Goal: Register for event/course

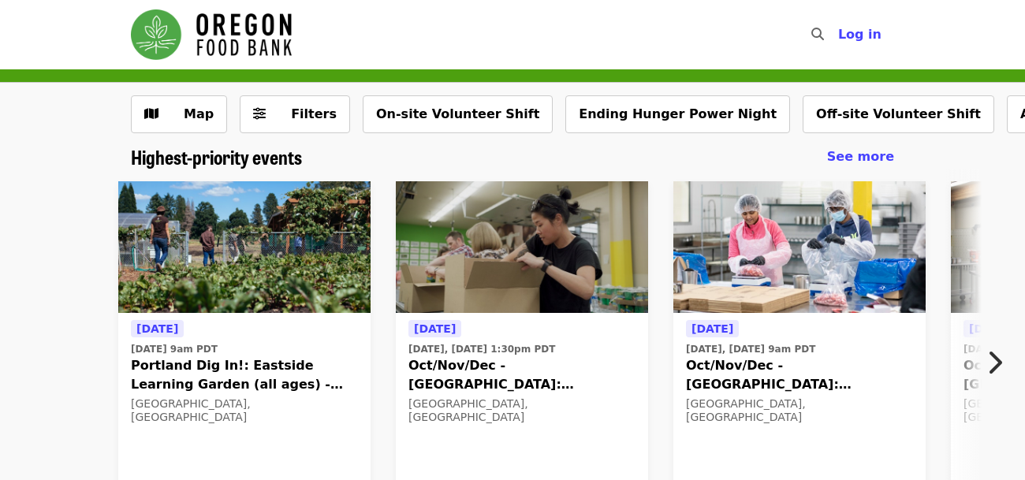
click at [990, 368] on icon "chevron-right icon" at bounding box center [994, 363] width 16 height 30
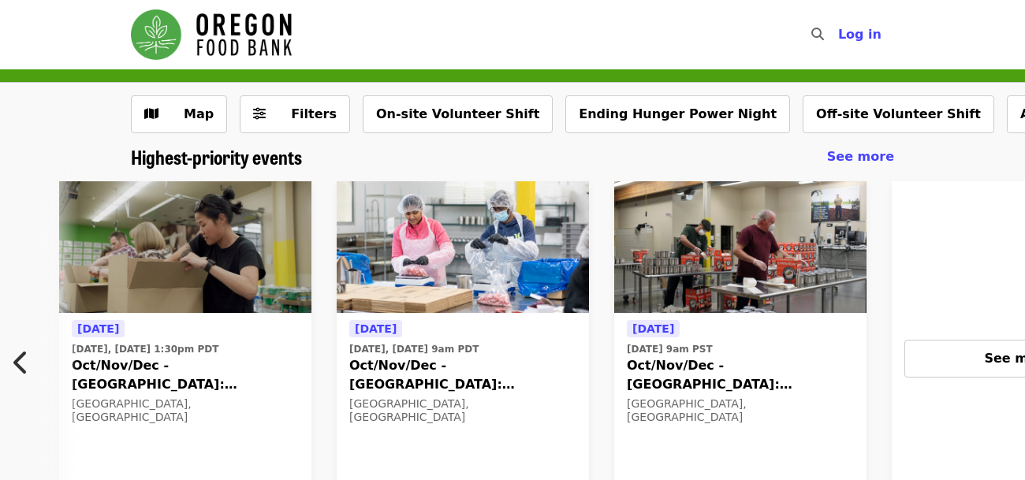
scroll to position [0, 688]
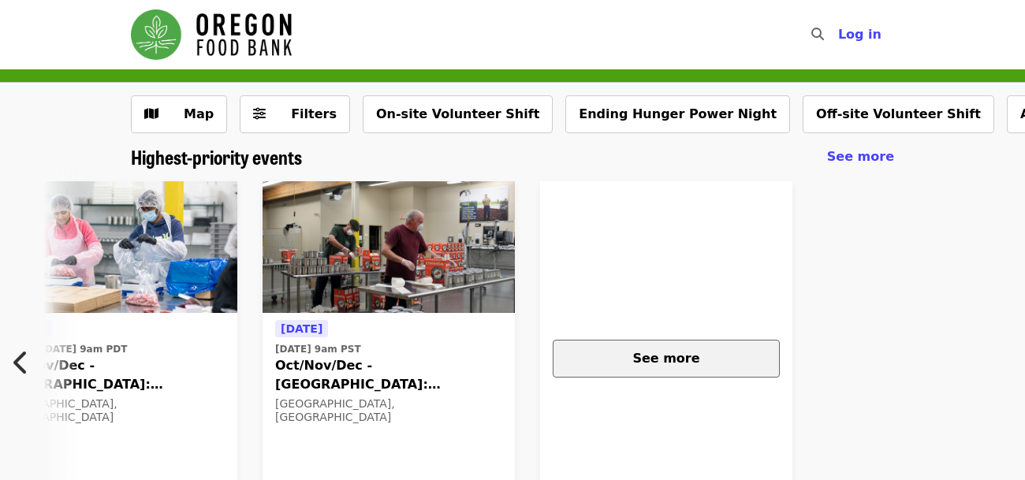
click at [671, 364] on span "See more" at bounding box center [665, 358] width 67 height 15
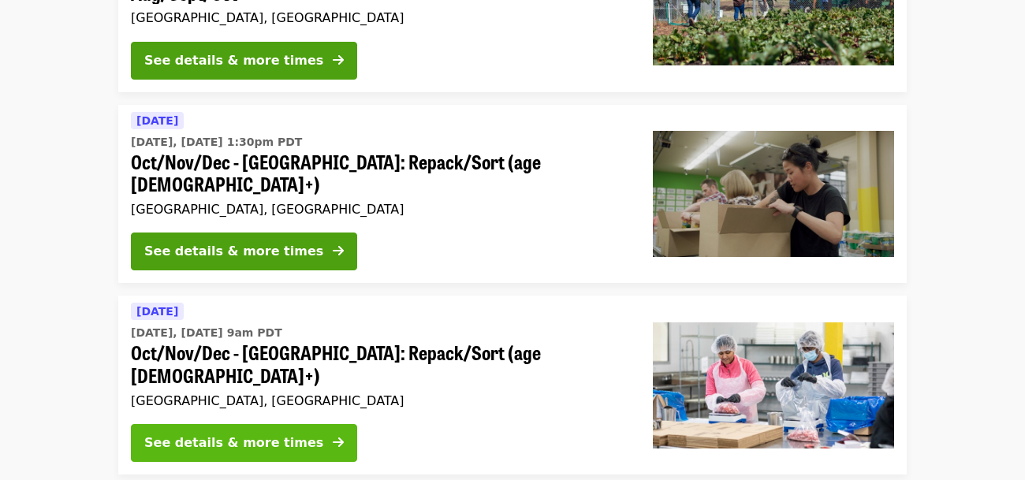
scroll to position [266, 0]
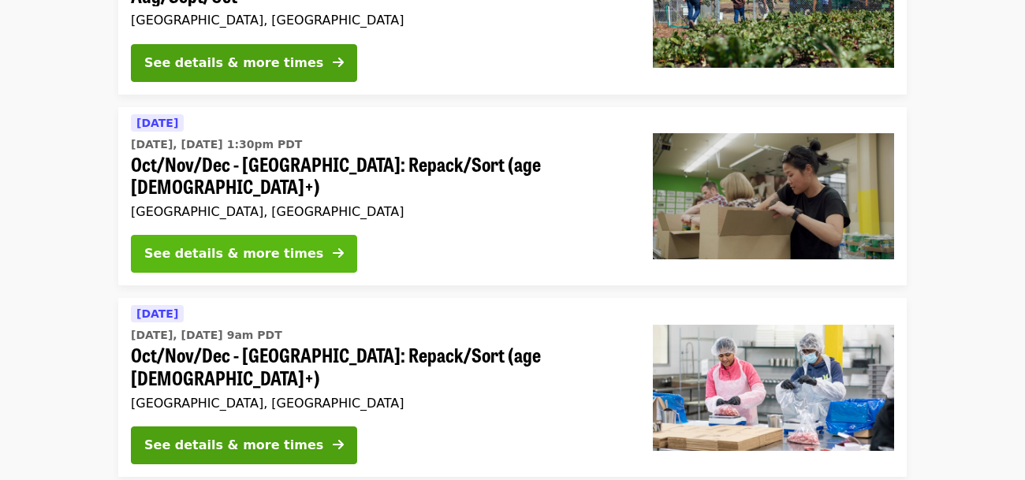
click at [244, 244] on div "See details & more times" at bounding box center [233, 253] width 179 height 19
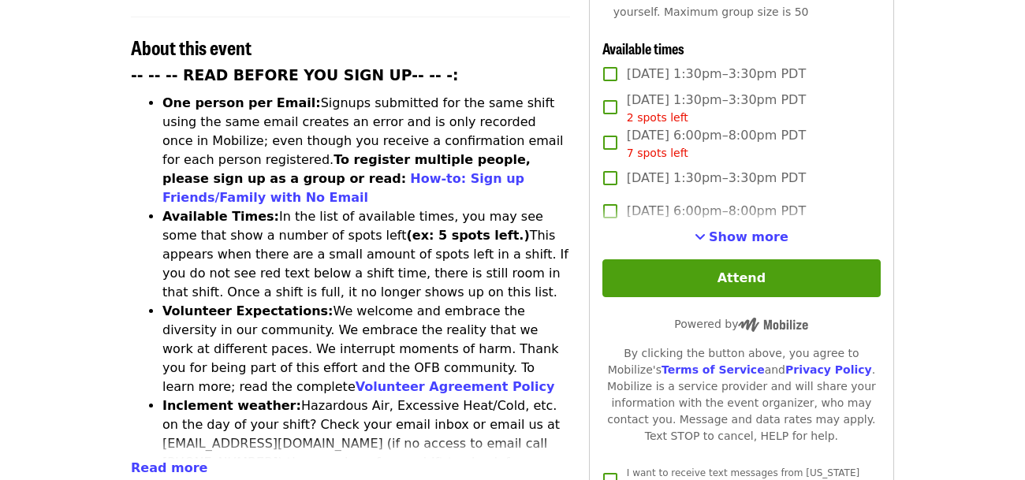
scroll to position [614, 0]
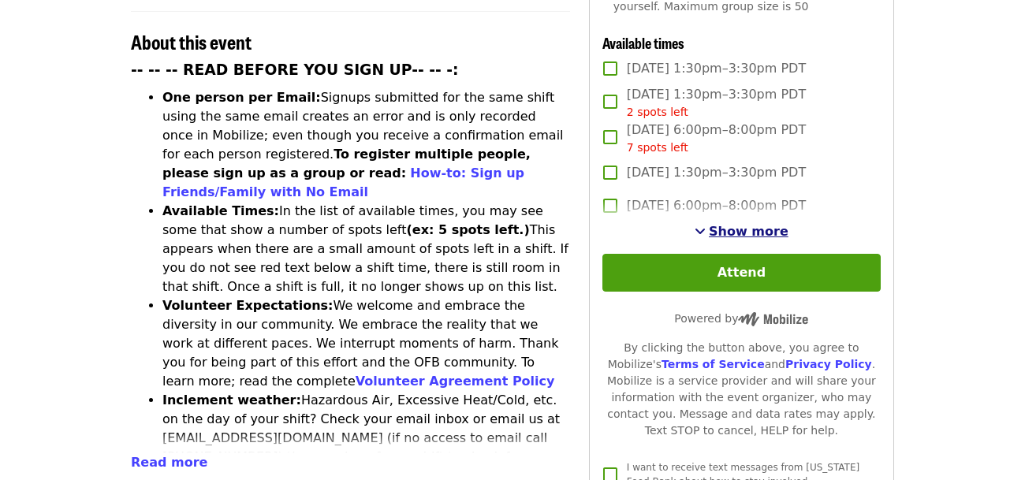
click at [737, 224] on span "Show more" at bounding box center [749, 231] width 80 height 15
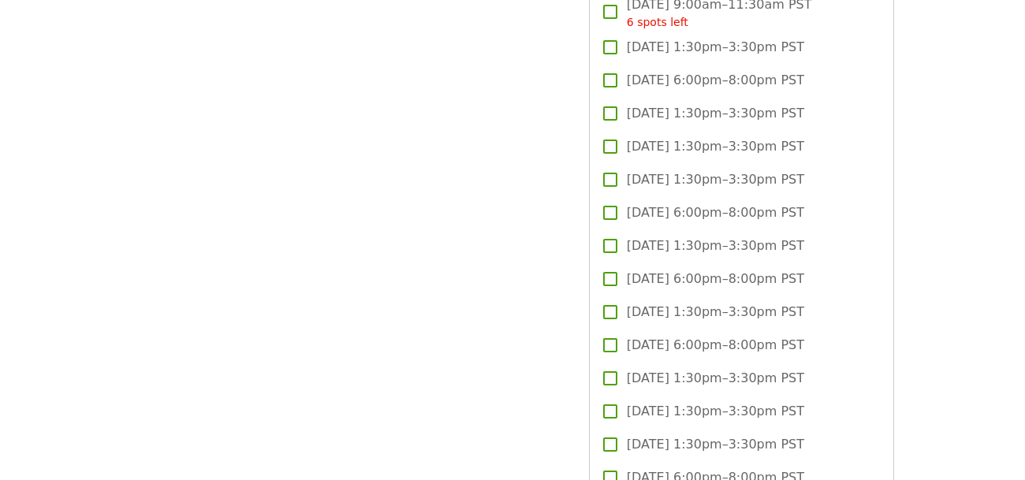
scroll to position [3087, 0]
